Goal: Information Seeking & Learning: Learn about a topic

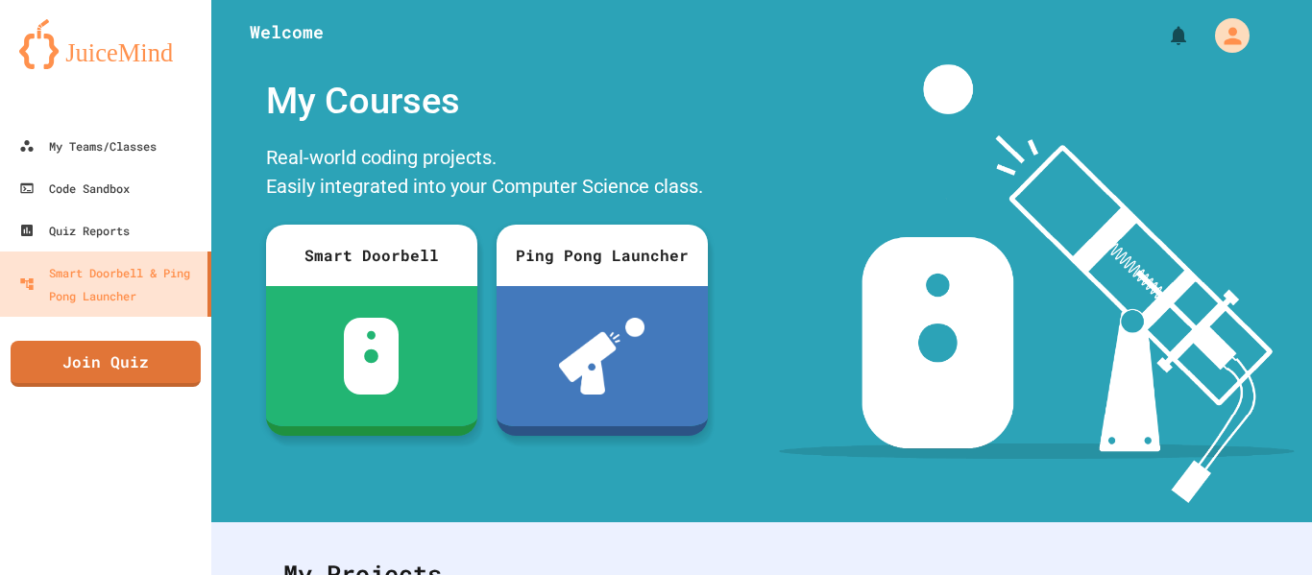
click at [121, 119] on div at bounding box center [105, 105] width 211 height 38
click at [123, 137] on div "My Teams/Classes" at bounding box center [86, 146] width 141 height 24
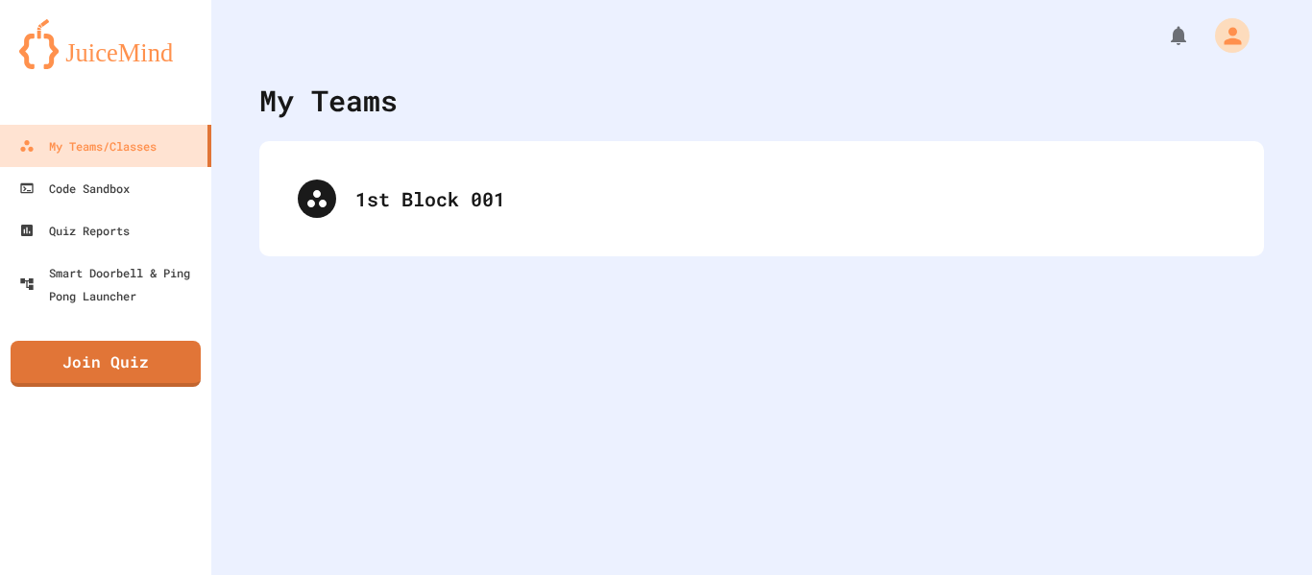
click at [885, 242] on div "1st Block 001" at bounding box center [761, 198] width 1005 height 115
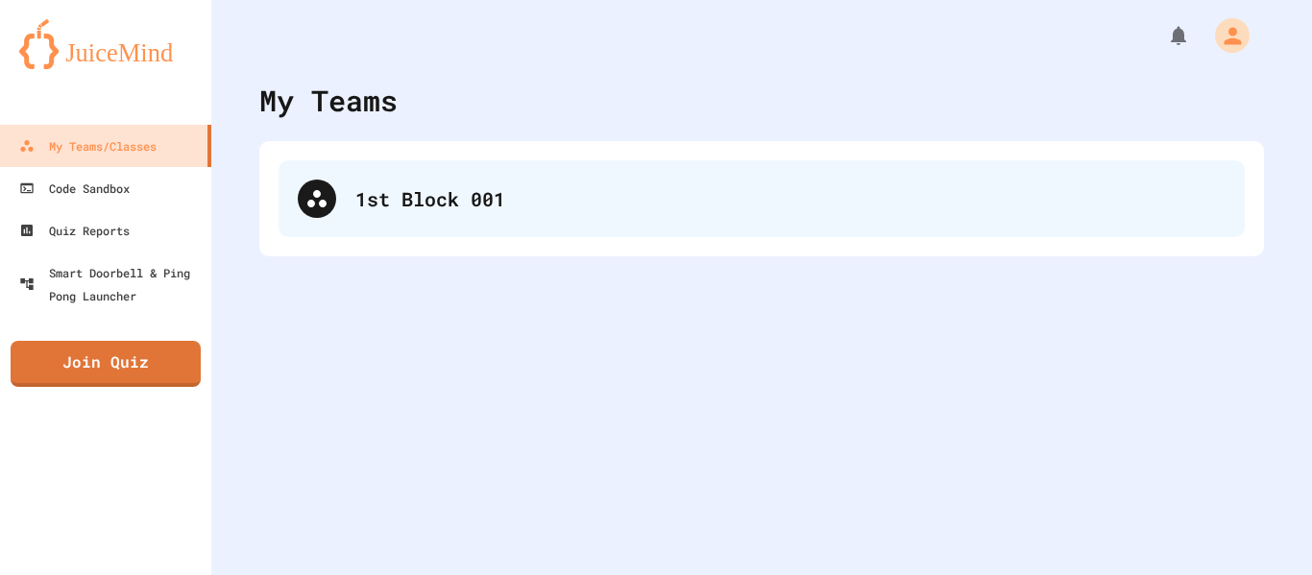
click at [860, 225] on div "1st Block 001" at bounding box center [762, 198] width 966 height 77
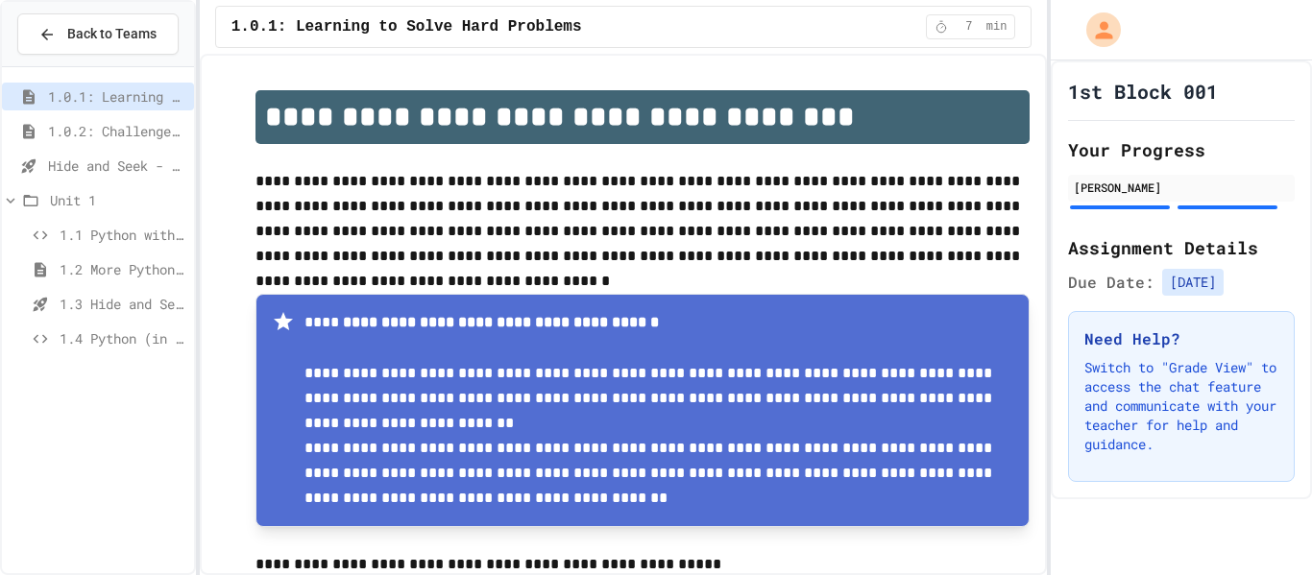
click at [55, 171] on span "Hide and Seek - SUB" at bounding box center [117, 166] width 138 height 20
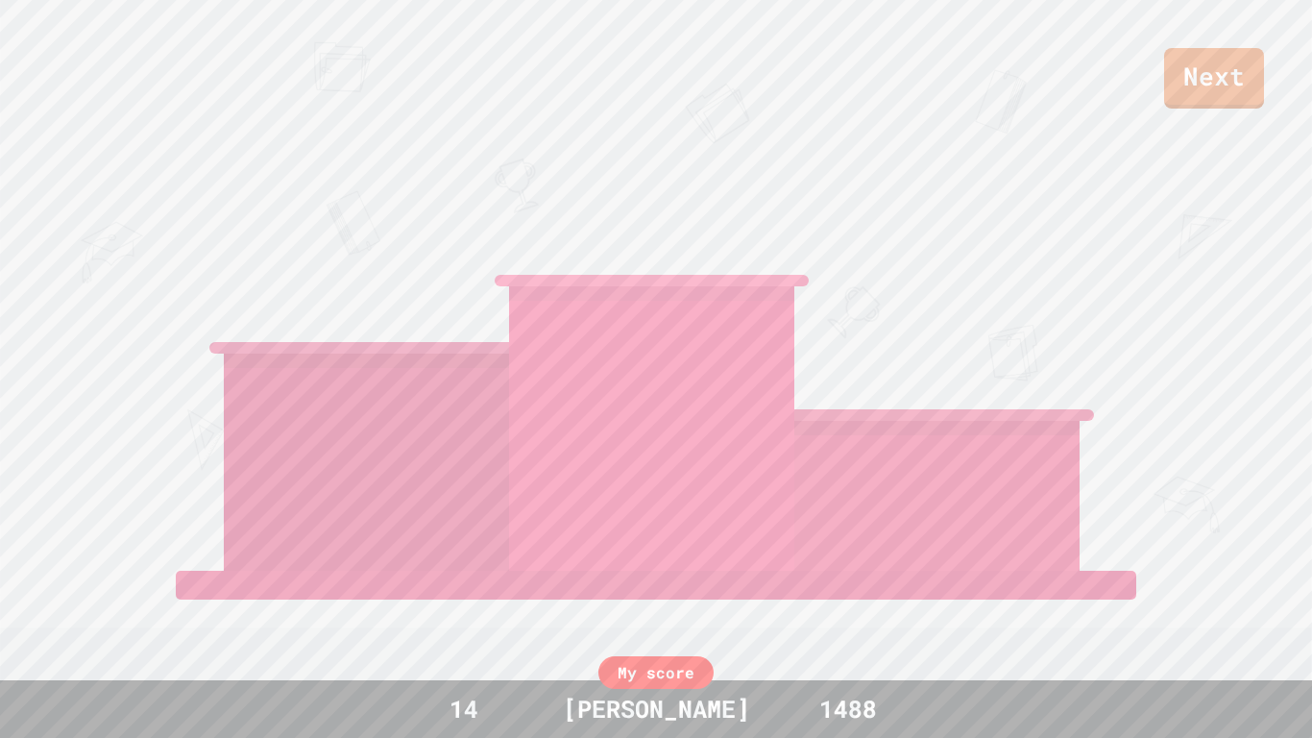
click at [1216, 98] on link "Next" at bounding box center [1214, 78] width 100 height 61
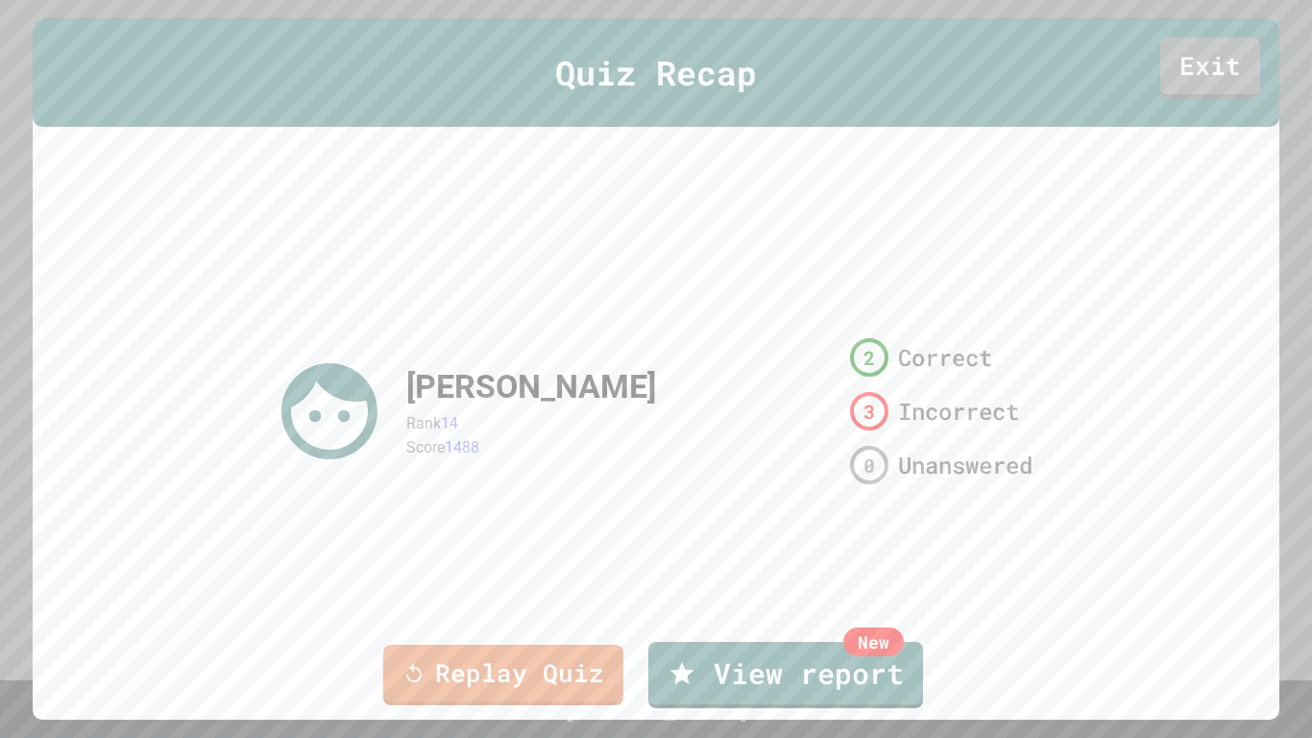
click at [441, 642] on div "Replay Quiz New View report" at bounding box center [656, 675] width 1312 height 78
click at [443, 648] on link "Replay Quiz" at bounding box center [503, 673] width 240 height 63
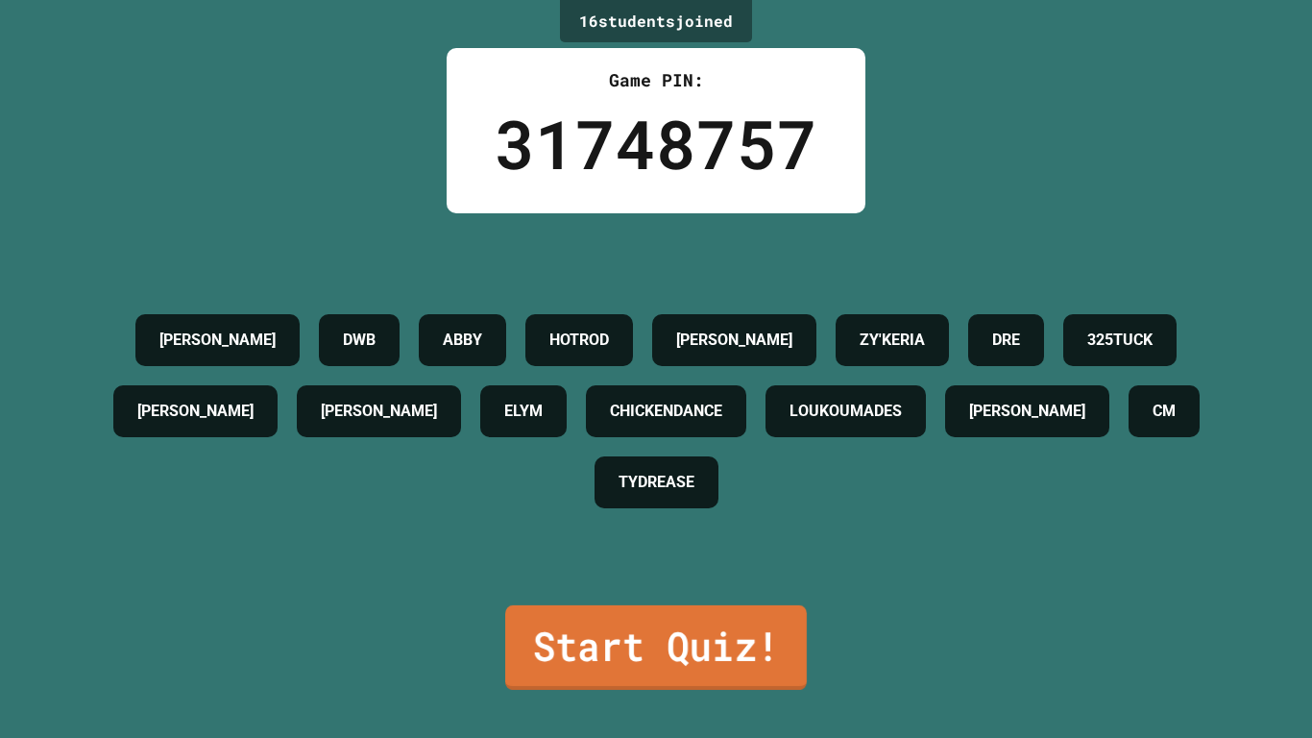
click at [638, 652] on link "Start Quiz!" at bounding box center [656, 647] width 302 height 85
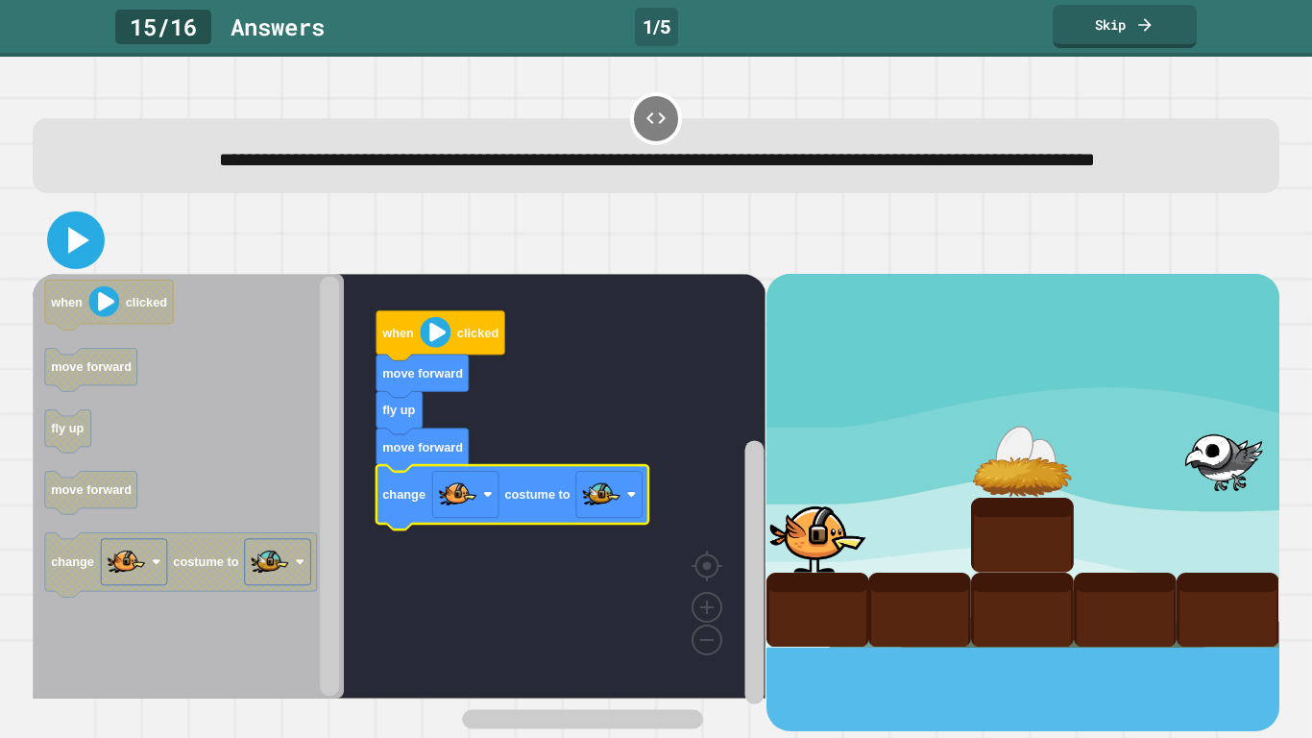
click at [61, 258] on icon at bounding box center [76, 240] width 46 height 46
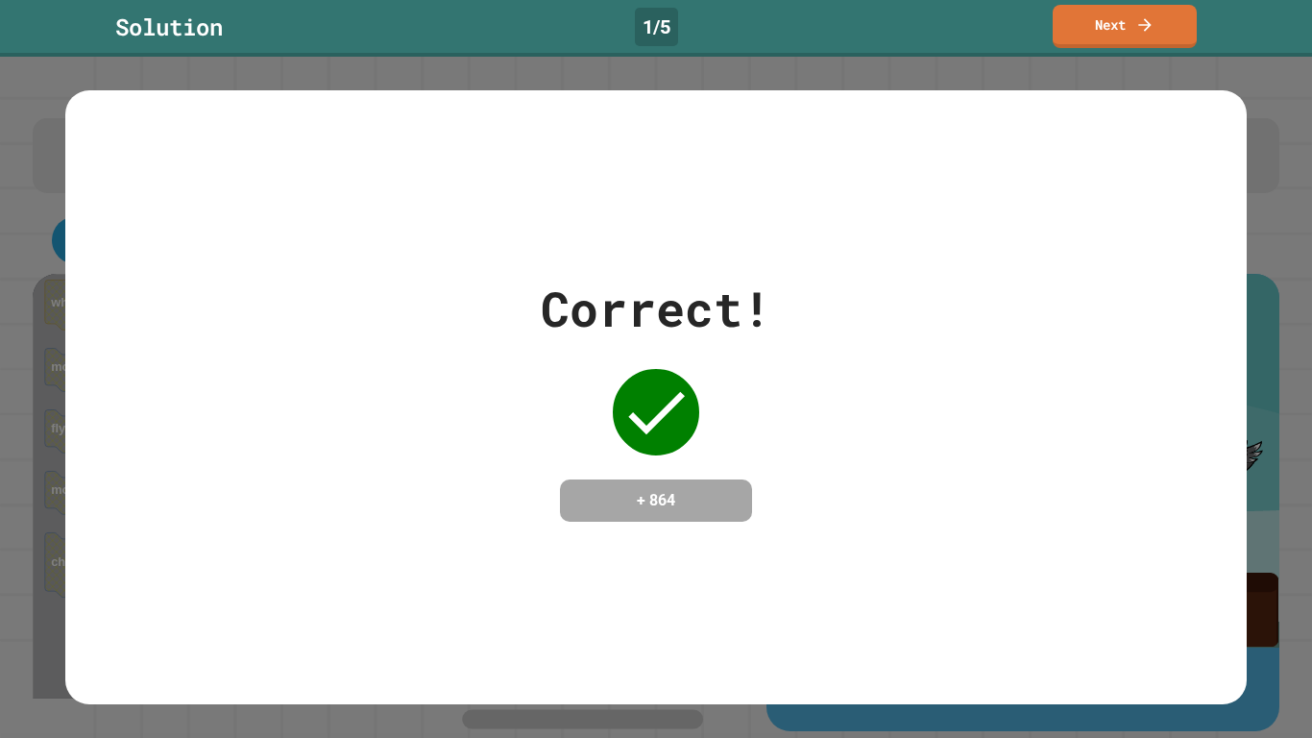
click at [821, 182] on div "Correct! + 864" at bounding box center [655, 396] width 1180 height 613
click at [1146, 43] on link "Next" at bounding box center [1125, 24] width 142 height 45
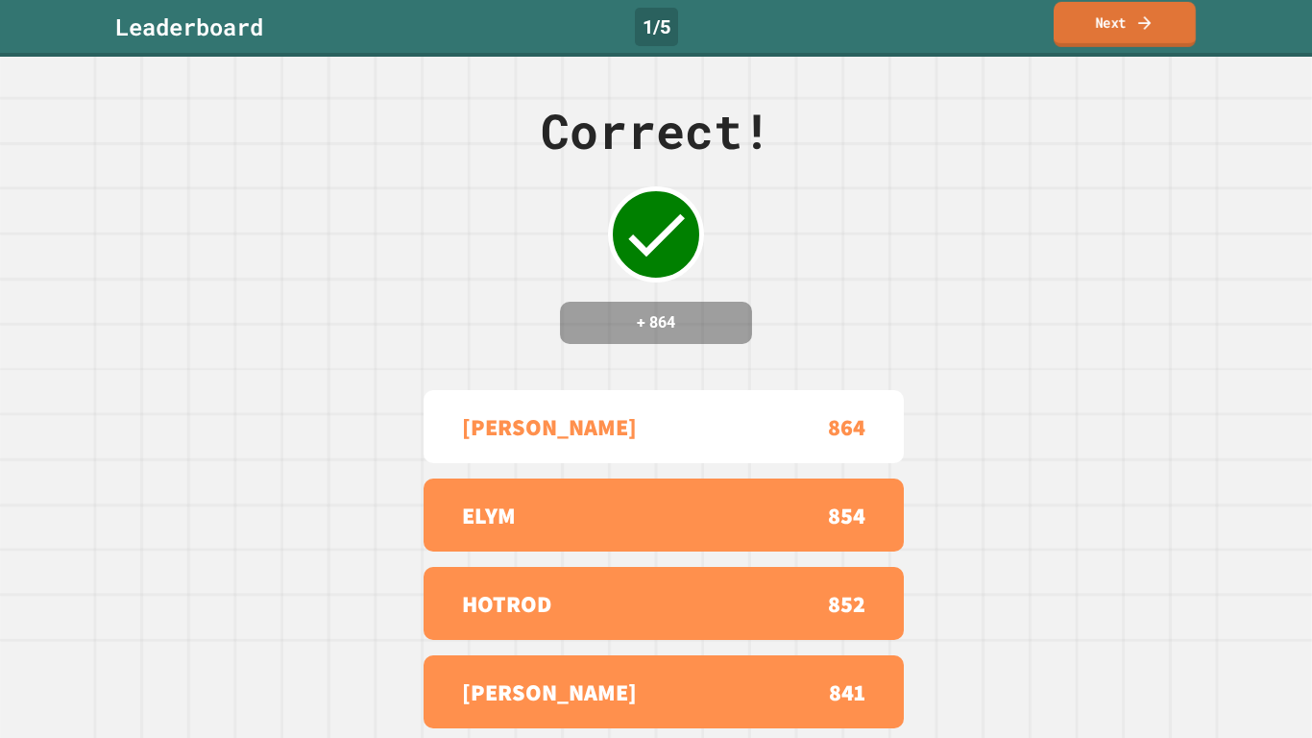
scroll to position [104, 0]
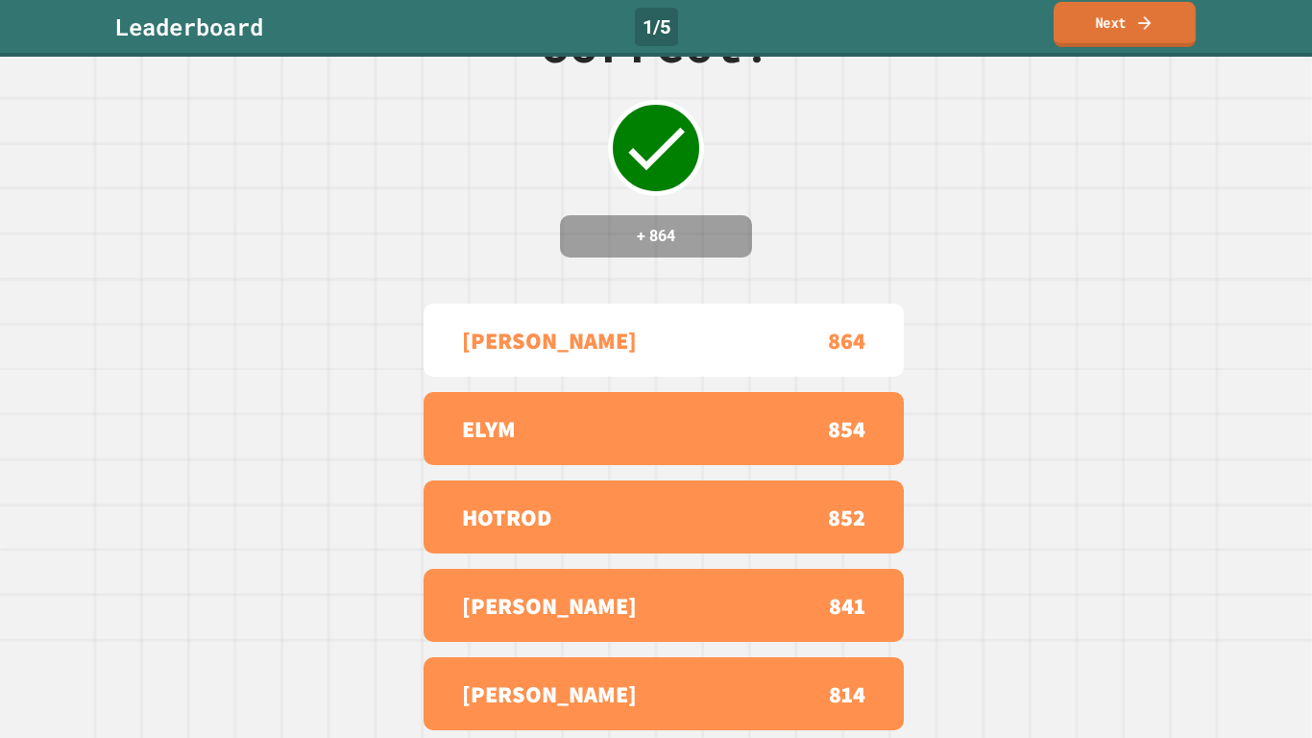
click at [1156, 12] on link "Next" at bounding box center [1125, 24] width 142 height 45
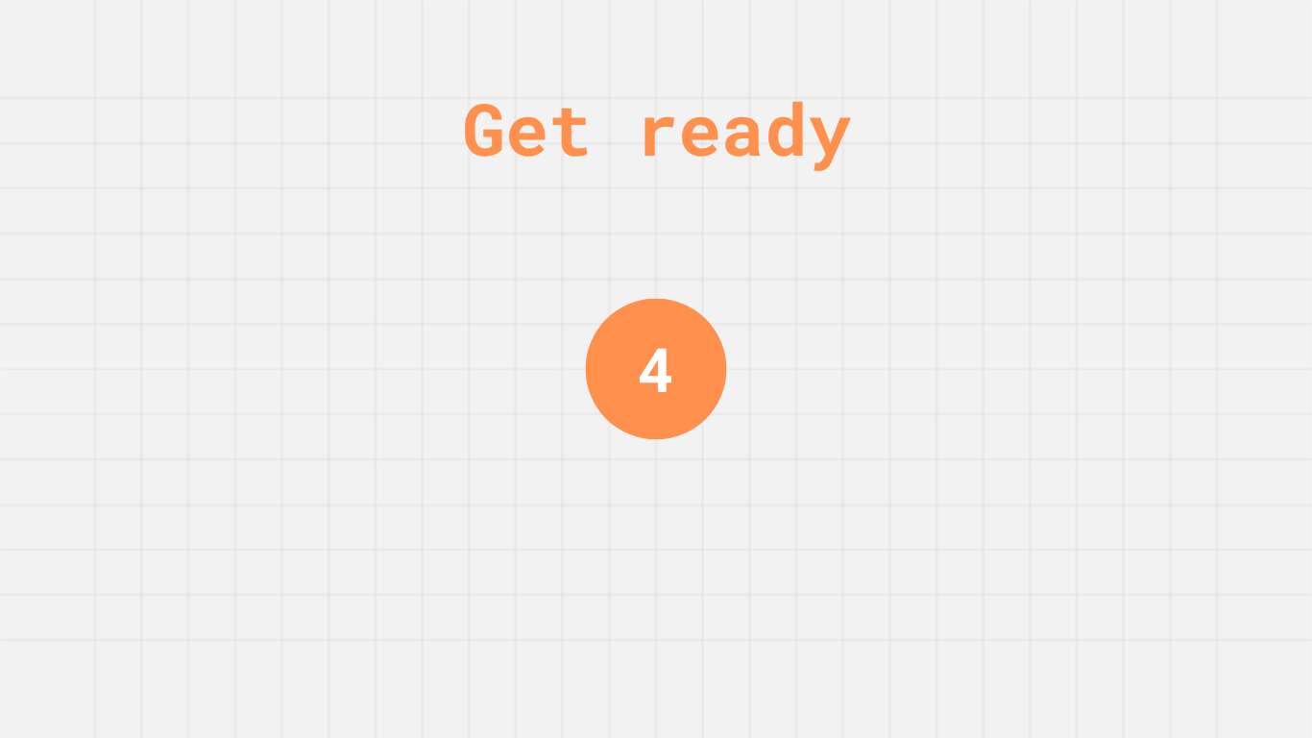
scroll to position [0, 0]
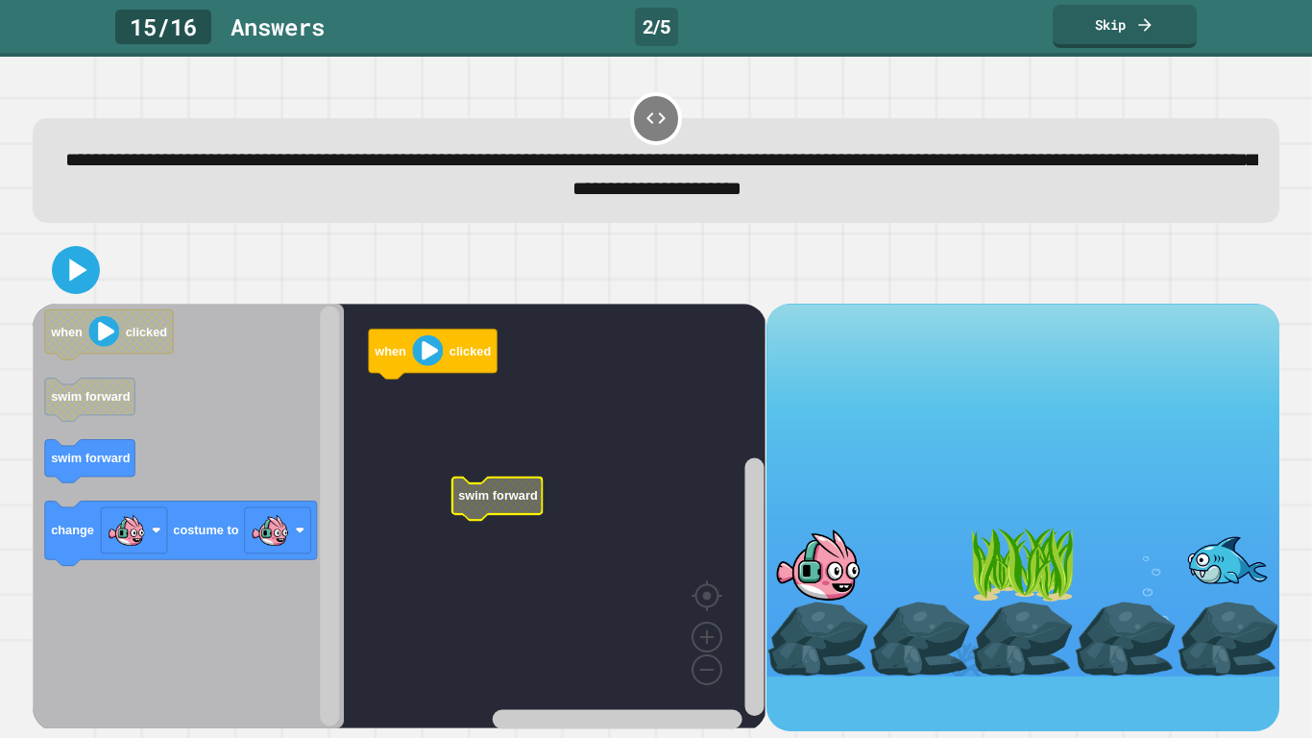
click at [494, 487] on icon "Blockly Workspace" at bounding box center [497, 497] width 90 height 43
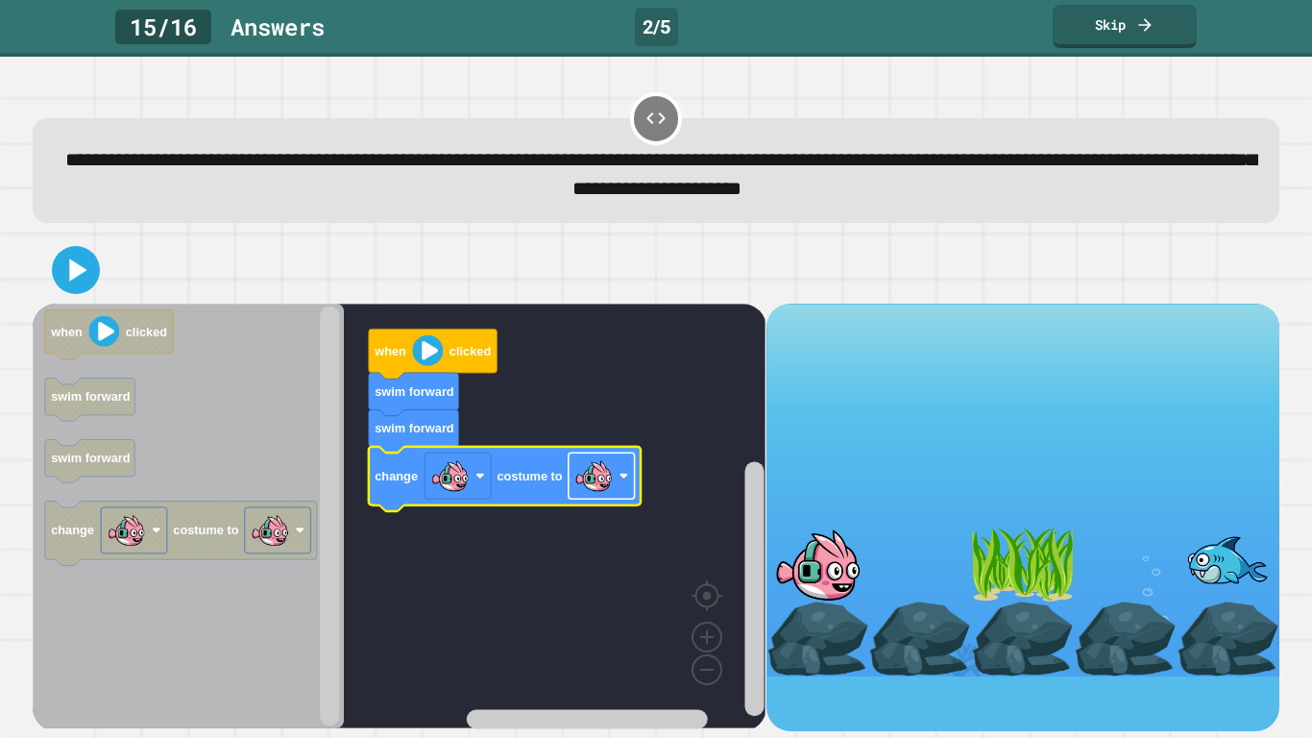
click at [591, 498] on rect "Blockly Workspace" at bounding box center [602, 475] width 66 height 46
click at [61, 279] on icon at bounding box center [76, 270] width 46 height 46
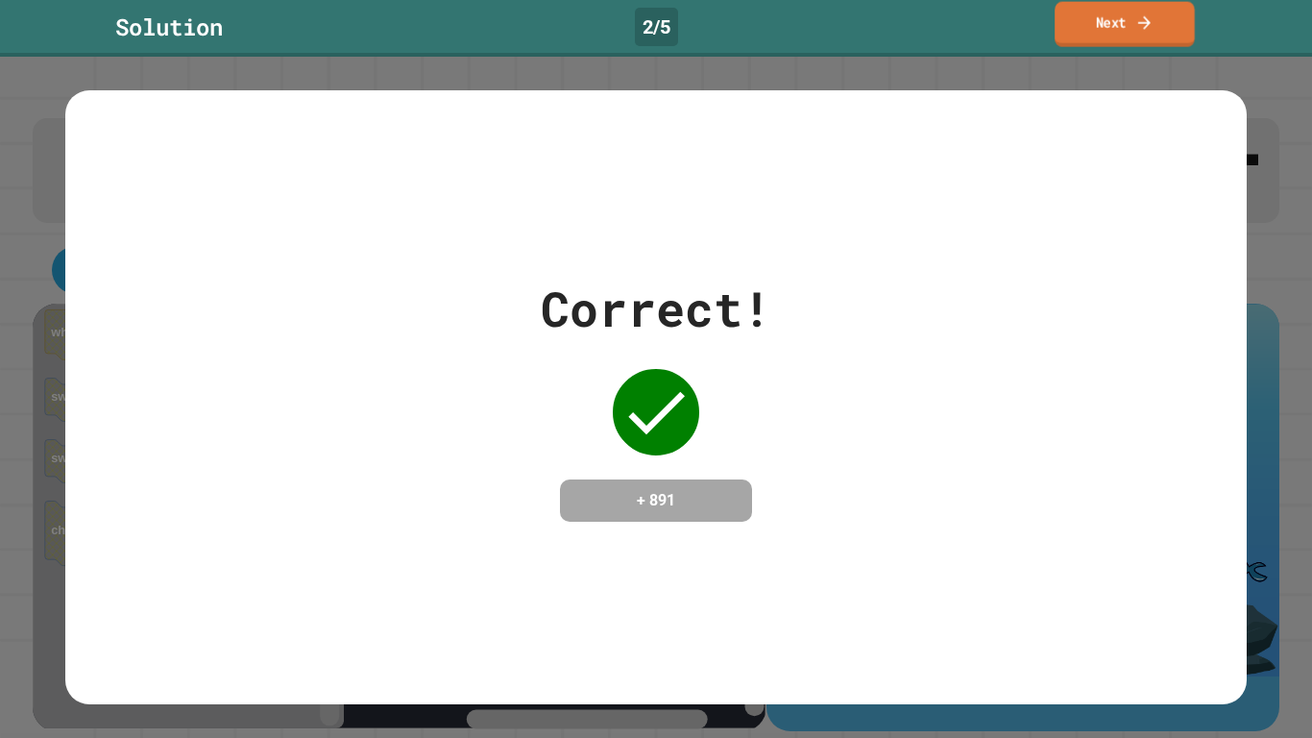
click at [1104, 11] on link "Next" at bounding box center [1124, 24] width 140 height 45
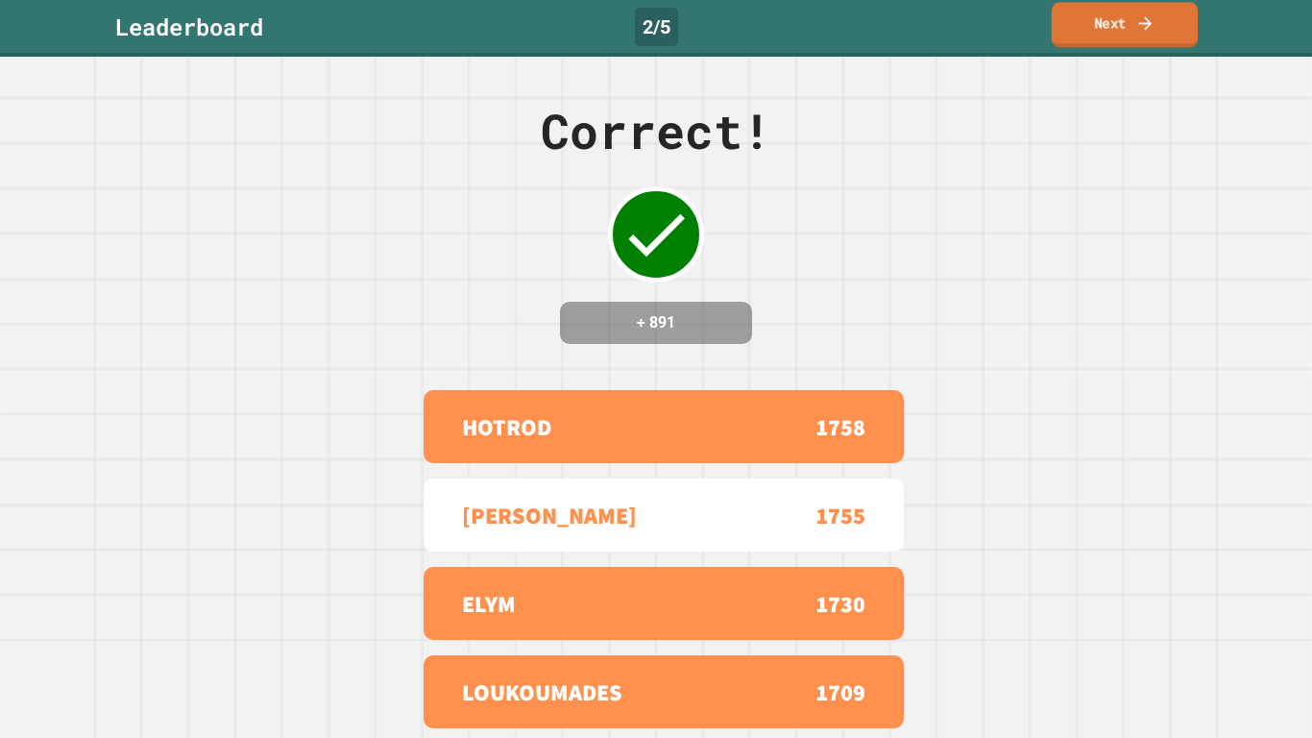
click at [1114, 18] on link "Next" at bounding box center [1125, 24] width 146 height 45
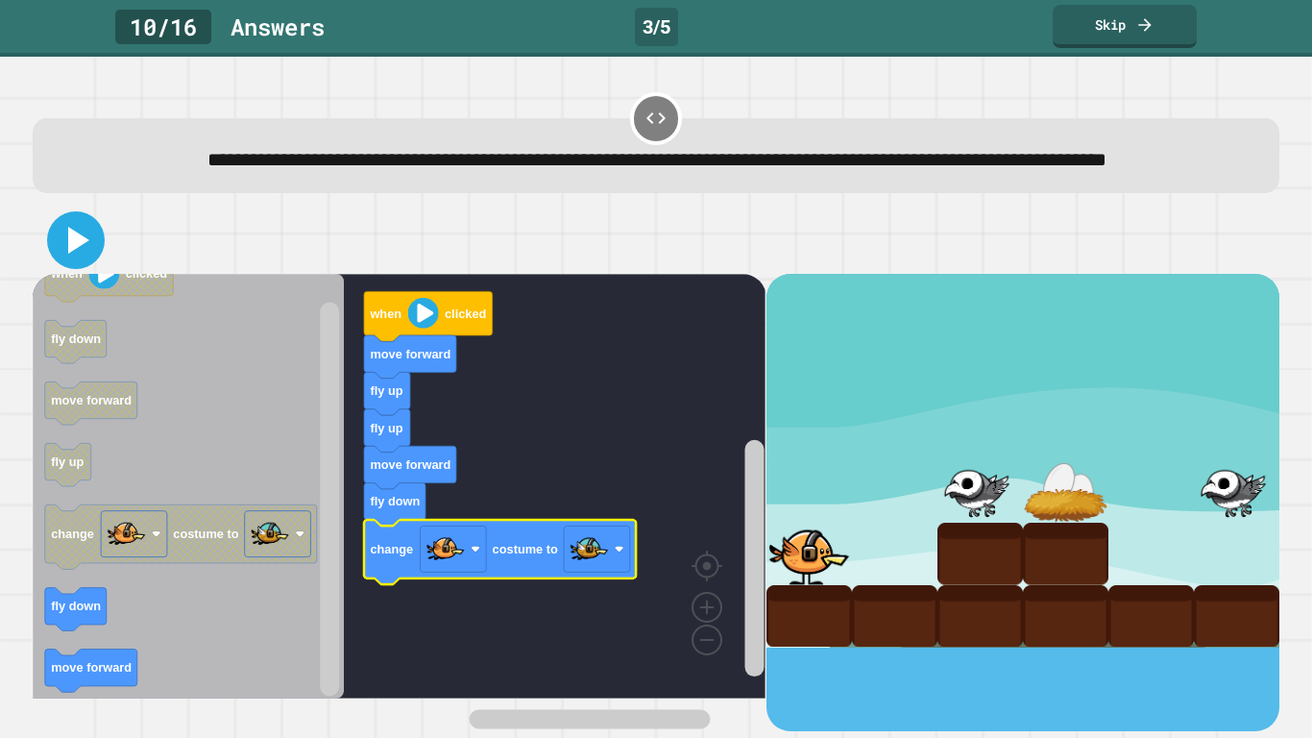
click at [64, 263] on icon at bounding box center [76, 240] width 46 height 46
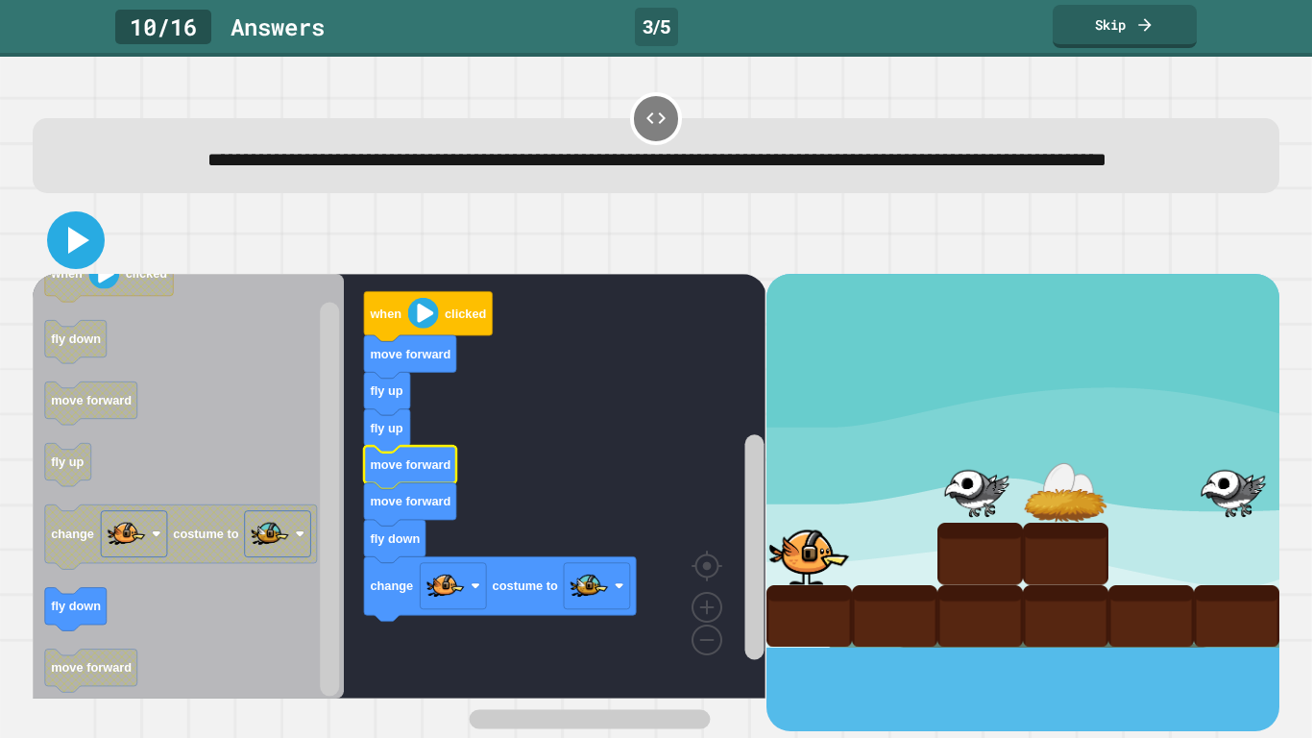
click at [72, 263] on icon at bounding box center [76, 240] width 46 height 46
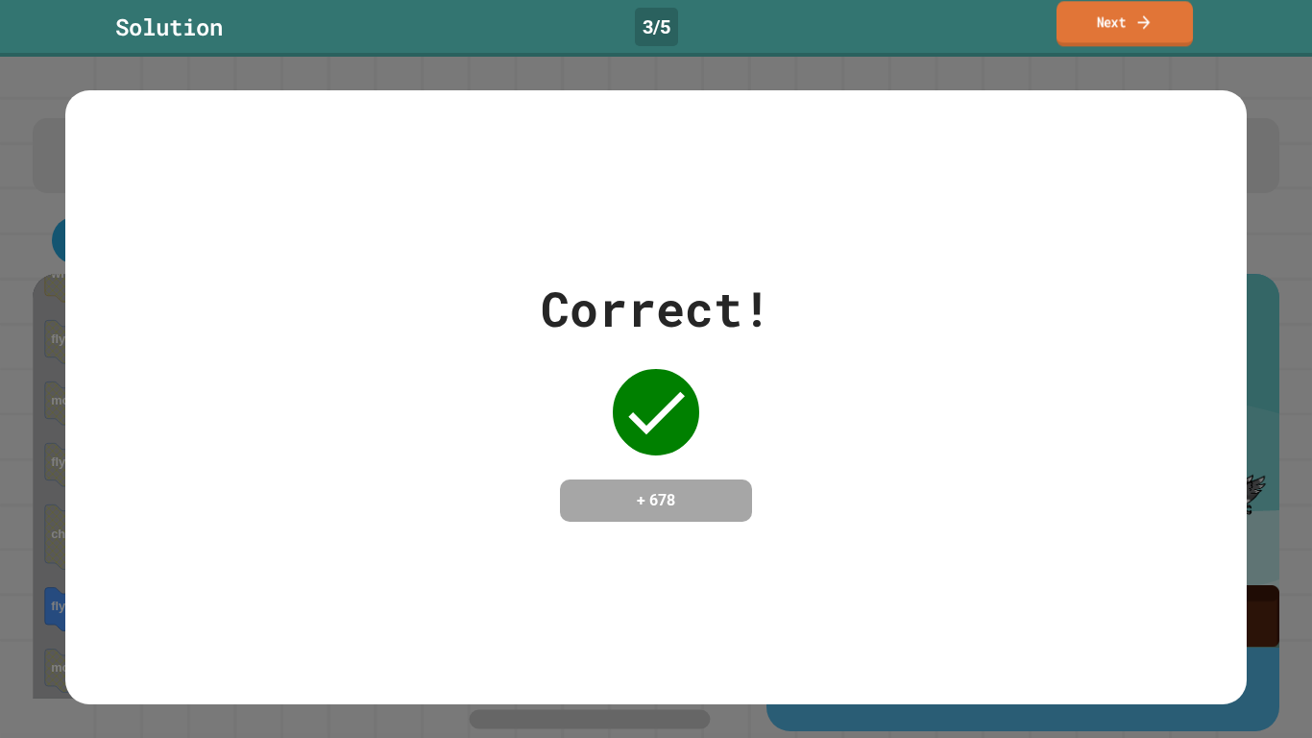
click at [1150, 7] on link "Next" at bounding box center [1124, 23] width 136 height 45
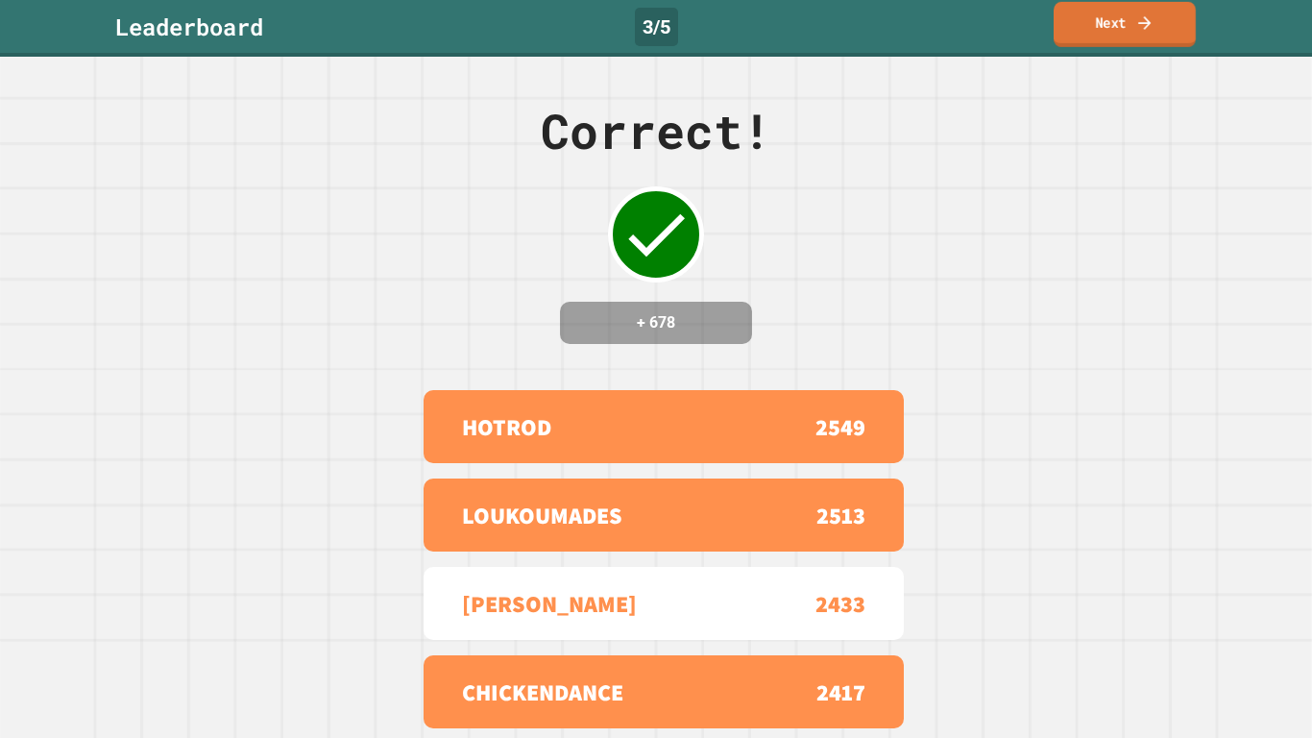
click at [174, 440] on div "Correct! + 678 HOTROD 2549 LOUKOUMADES 2513 [PERSON_NAME] 2433 CHICKENDANCE 241…" at bounding box center [656, 397] width 1312 height 681
click at [1125, 43] on link "Next" at bounding box center [1125, 24] width 142 height 45
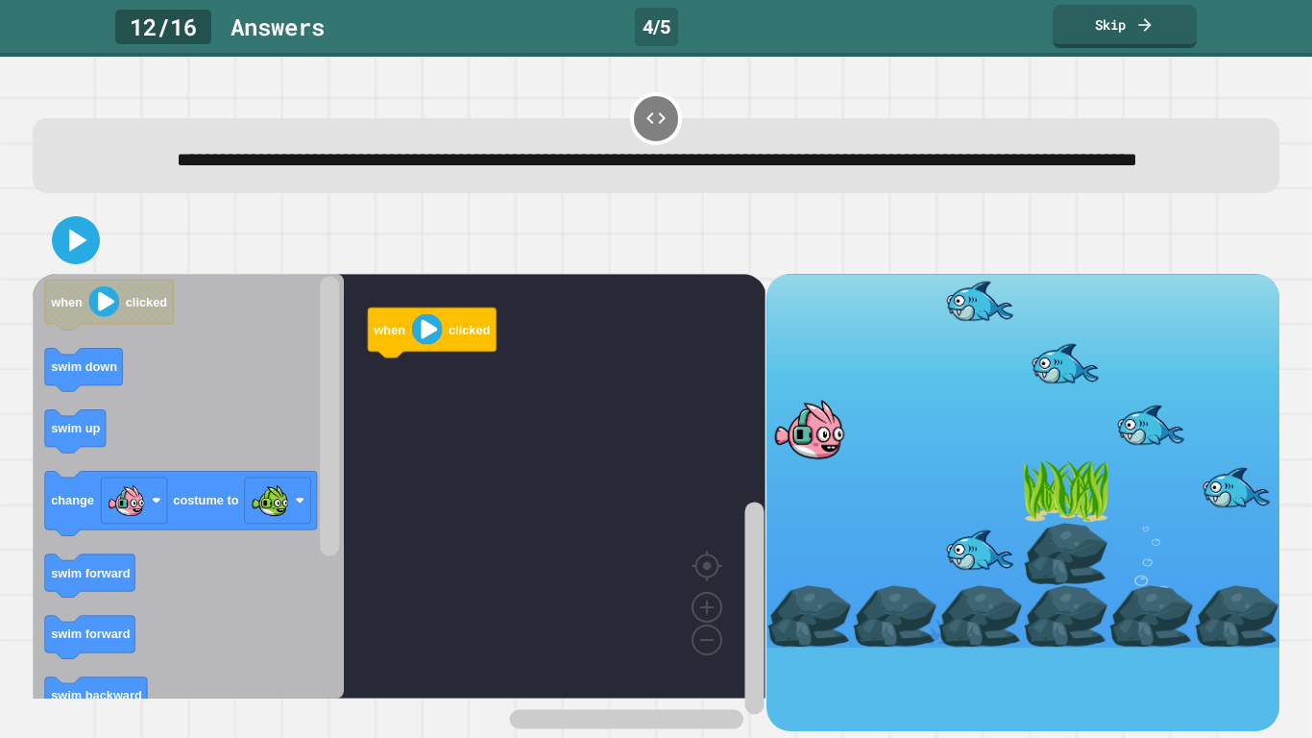
click at [122, 483] on icon "when clicked swim down swim up change costume to swim forward swim forward swim…" at bounding box center [188, 486] width 311 height 424
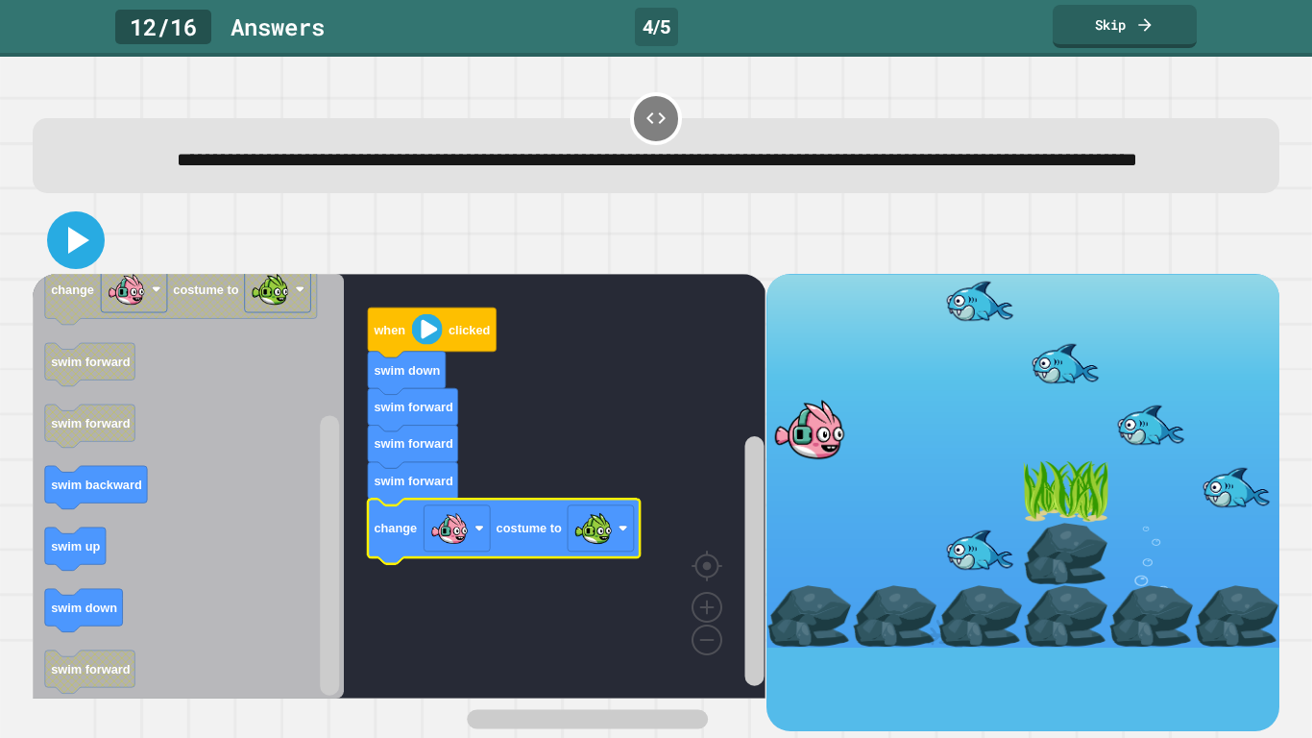
click at [81, 263] on icon at bounding box center [76, 240] width 46 height 46
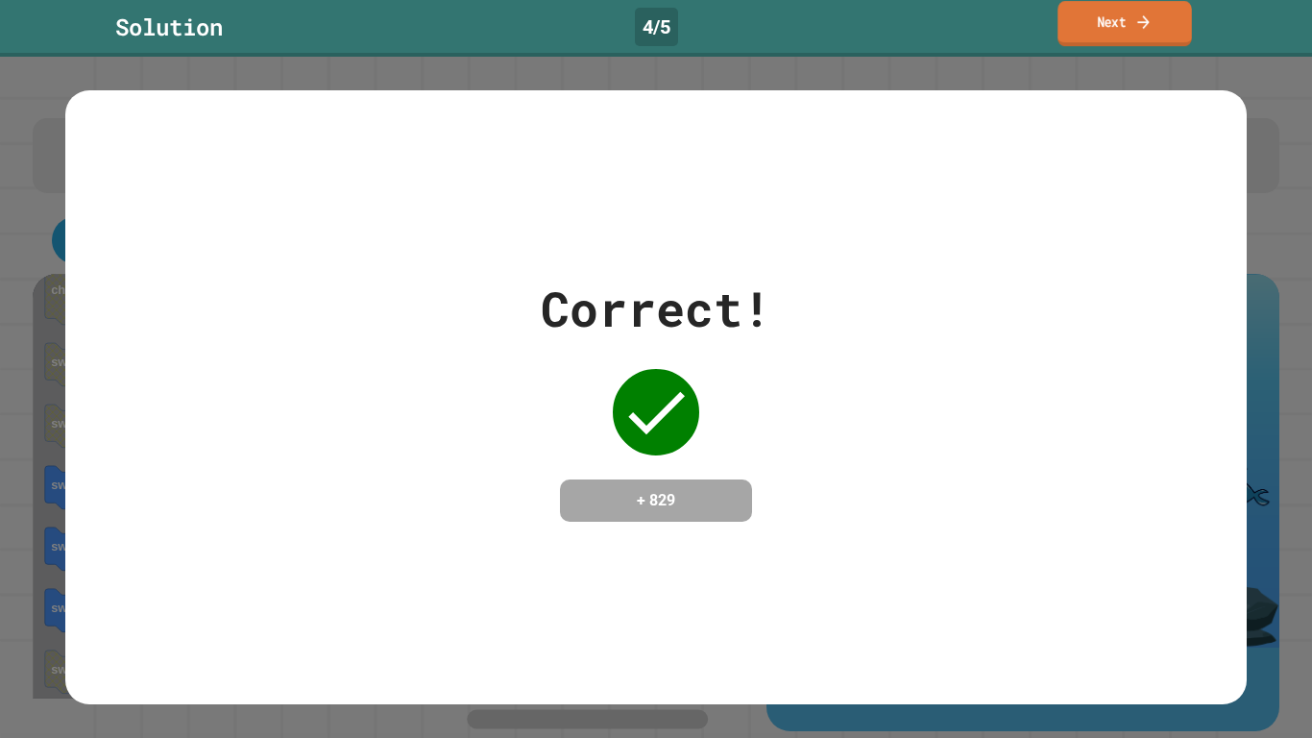
click at [1104, 9] on link "Next" at bounding box center [1123, 23] width 133 height 45
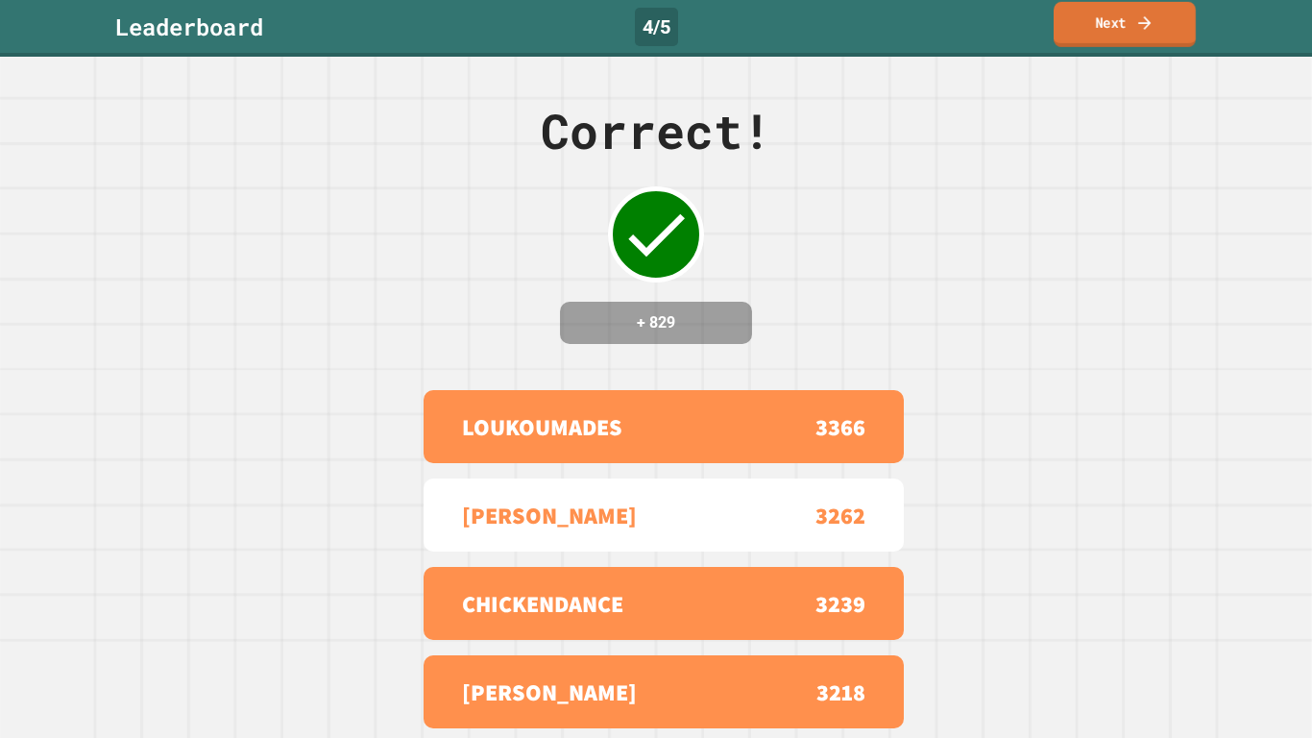
click at [1065, 23] on link "Next" at bounding box center [1125, 24] width 142 height 45
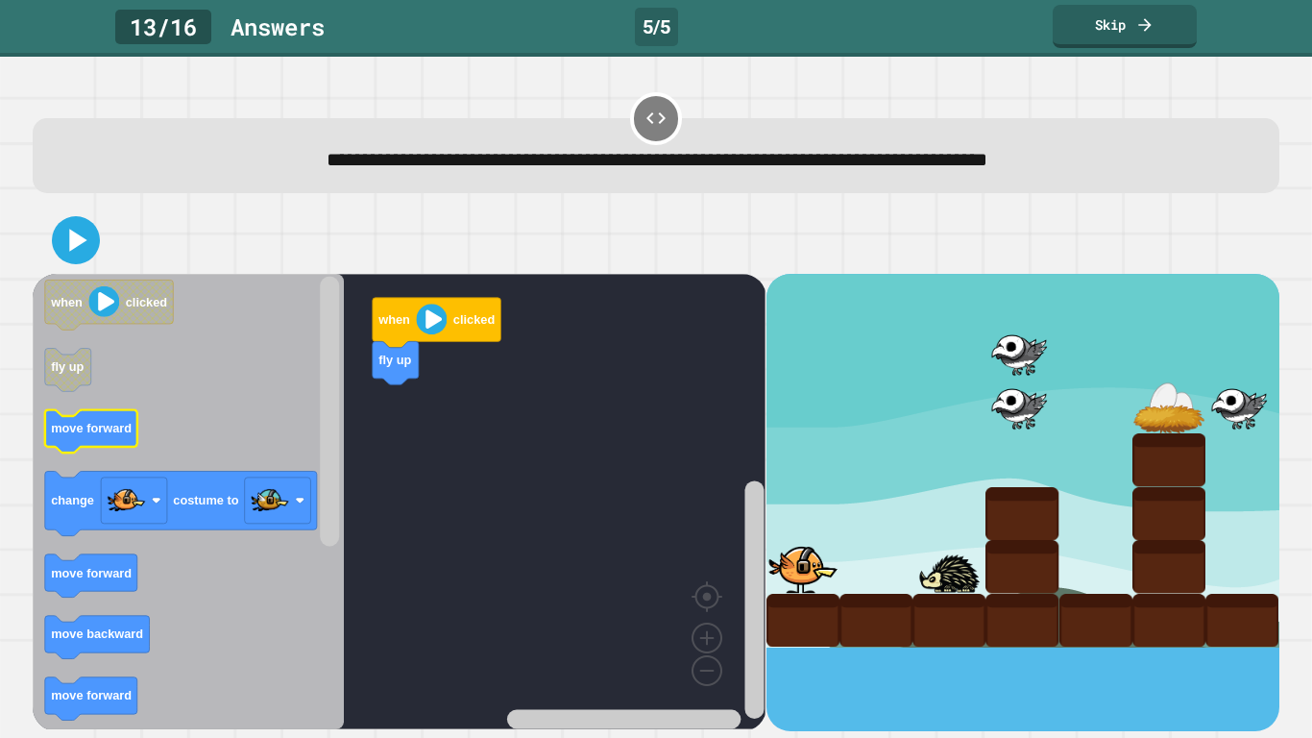
click at [92, 435] on text "move forward" at bounding box center [91, 428] width 81 height 14
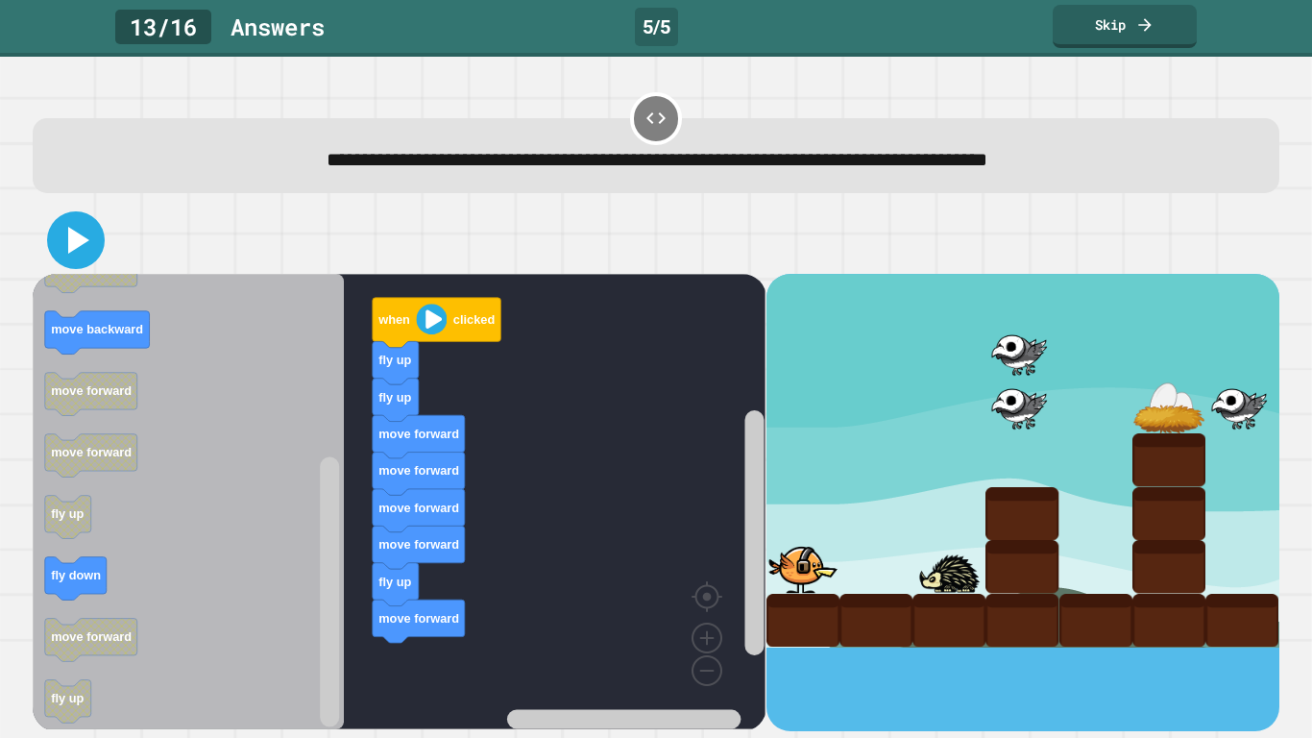
click at [61, 238] on icon at bounding box center [76, 240] width 46 height 46
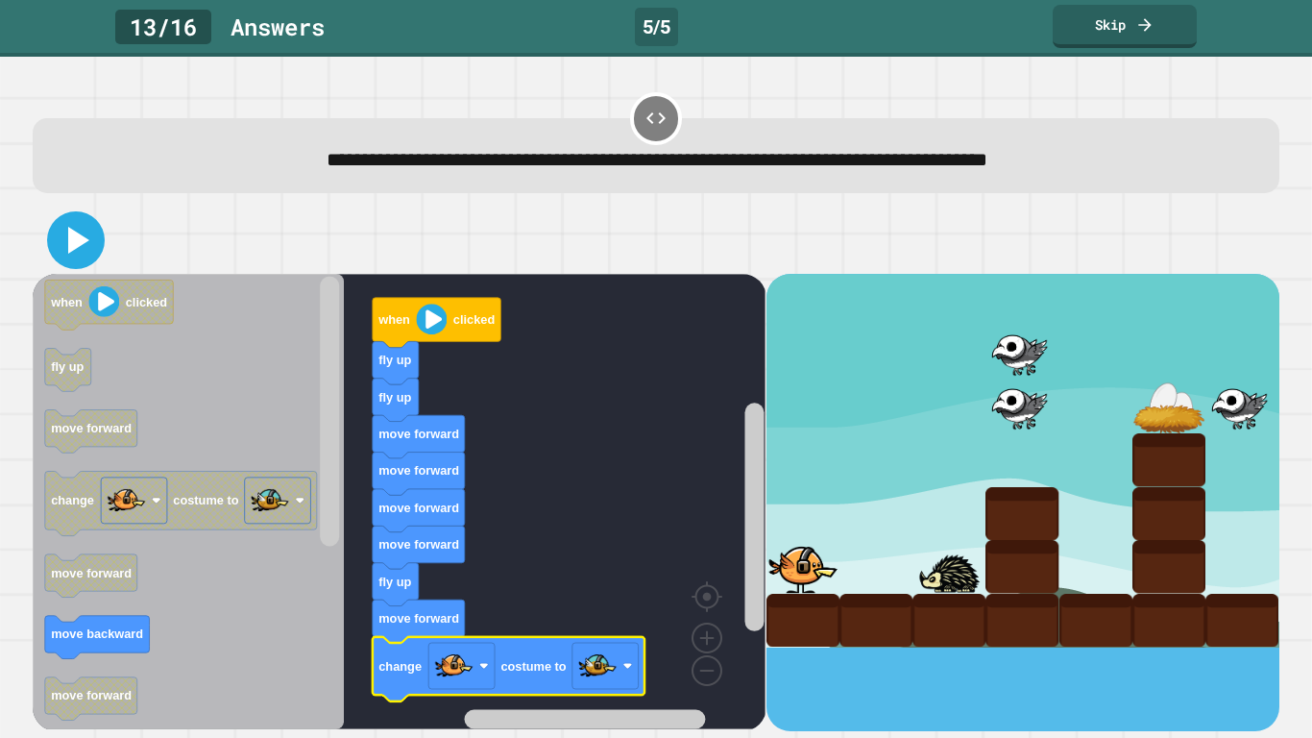
click at [71, 250] on icon at bounding box center [78, 240] width 21 height 27
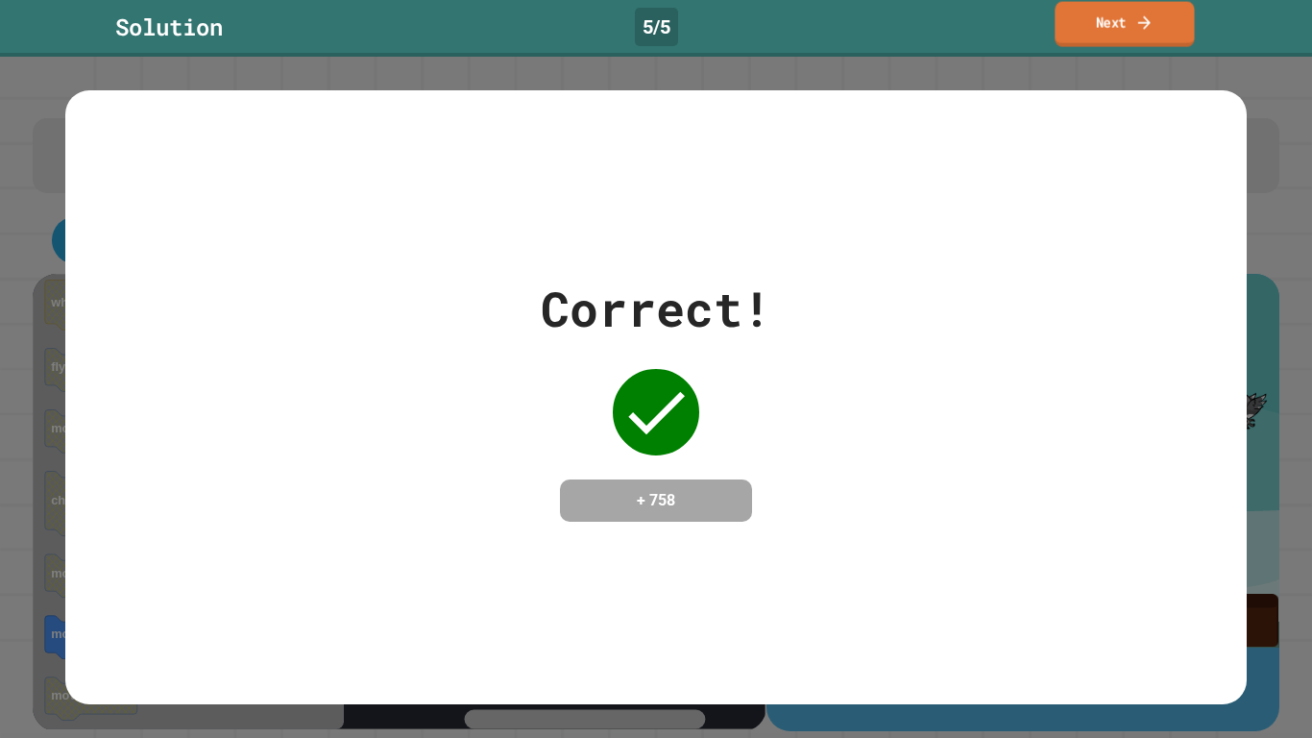
click at [1113, 35] on link "Next" at bounding box center [1123, 24] width 139 height 45
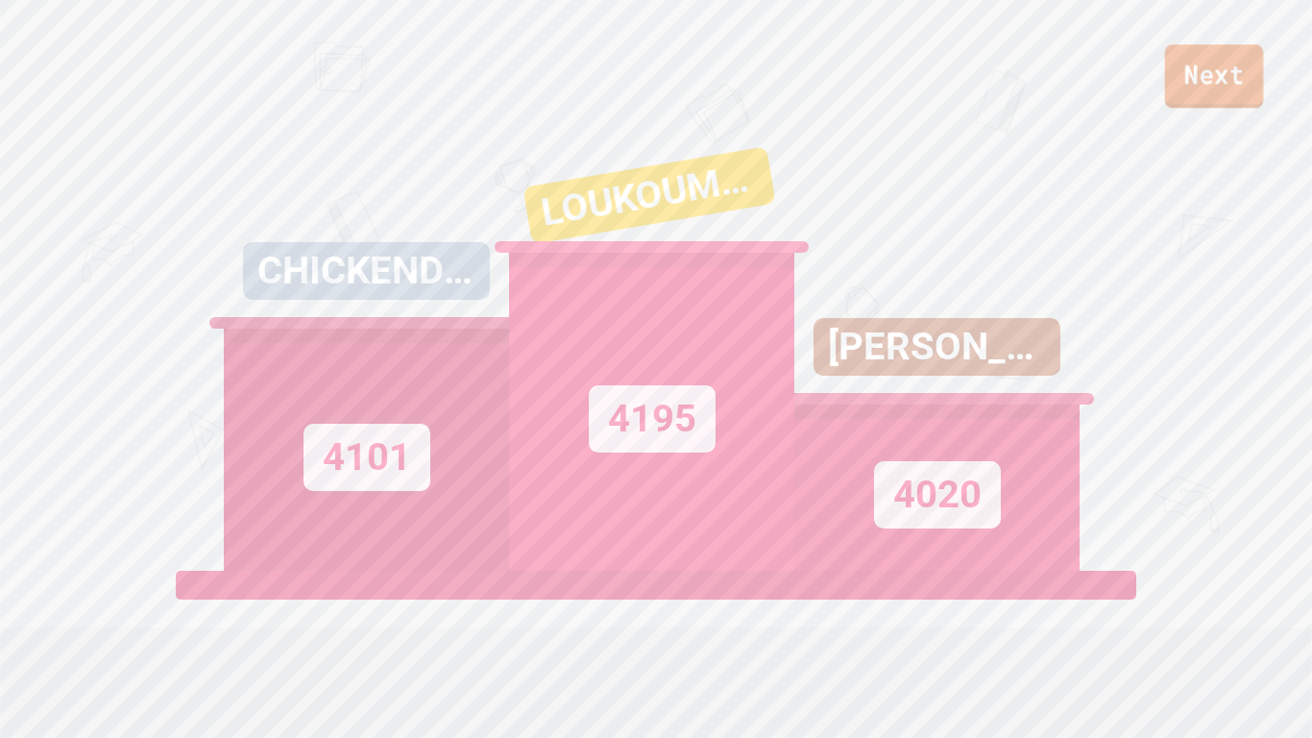
click at [1244, 76] on link "Next" at bounding box center [1214, 75] width 99 height 63
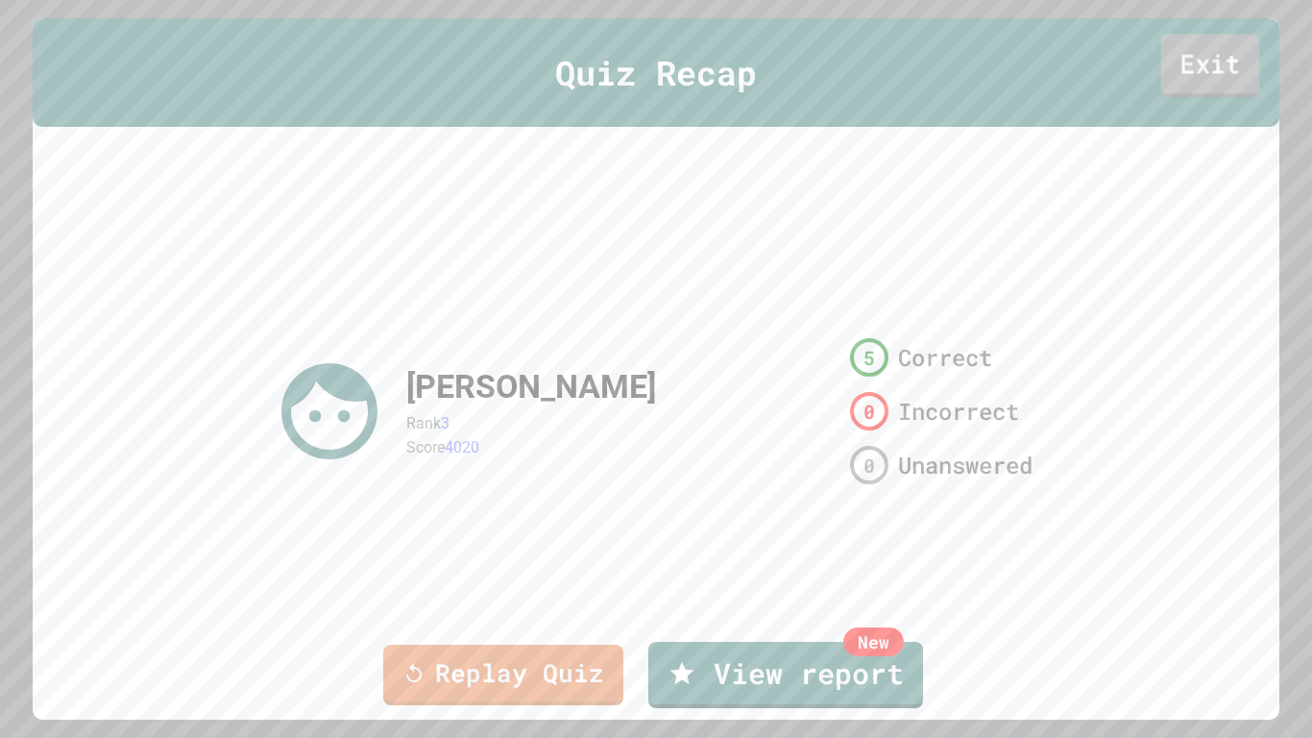
click at [1208, 72] on link "Exit" at bounding box center [1210, 66] width 99 height 63
